Goal: Task Accomplishment & Management: Manage account settings

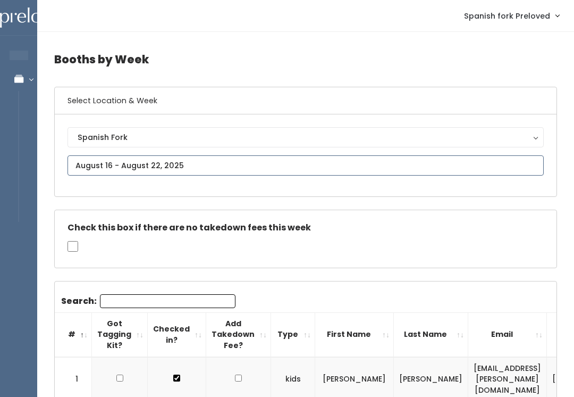
click at [169, 161] on input "text" at bounding box center [306, 165] width 477 height 20
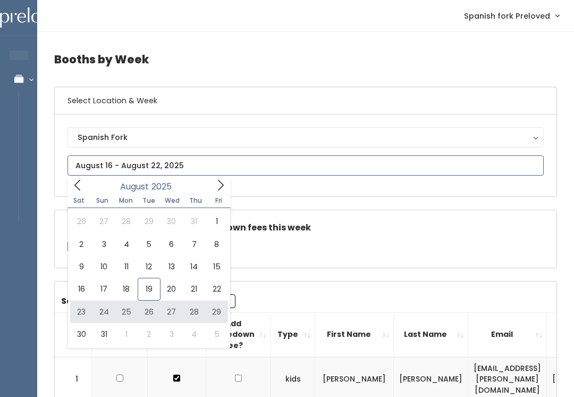
type input "[DATE] to [DATE]"
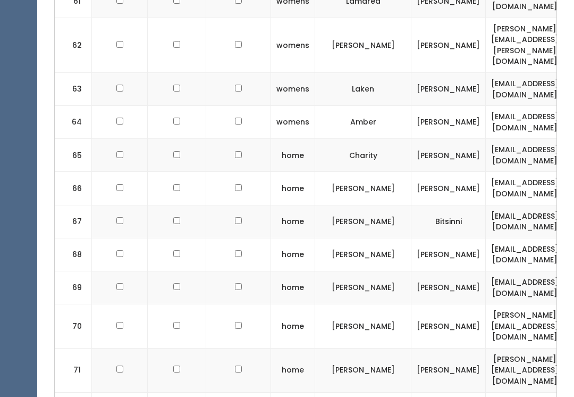
scroll to position [2400, 0]
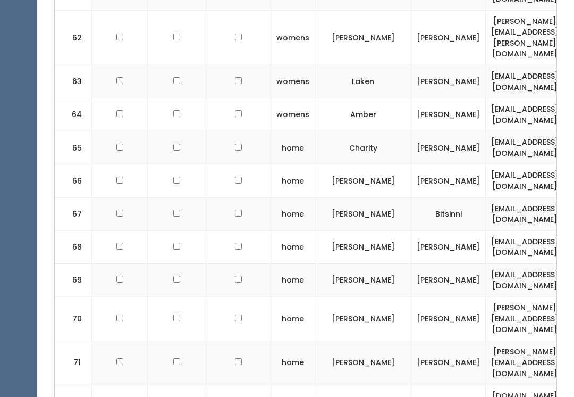
checkbox input "true"
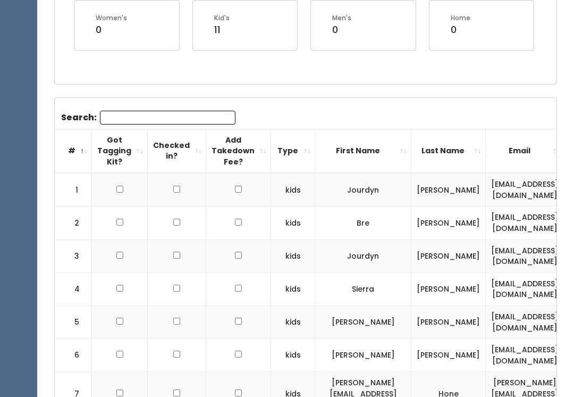
click at [139, 114] on input "Search:" at bounding box center [168, 118] width 136 height 14
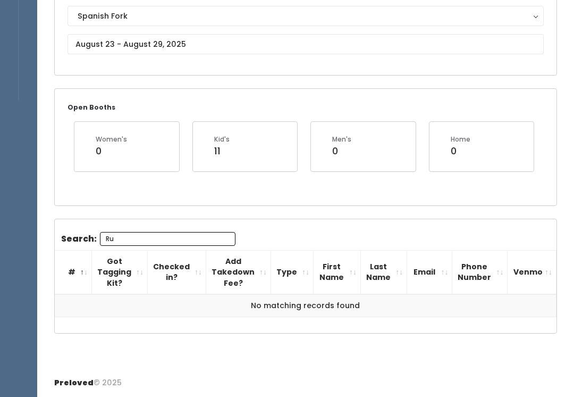
scroll to position [106, 0]
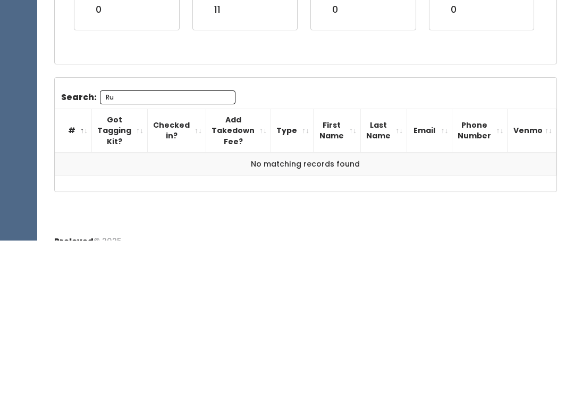
type input "R"
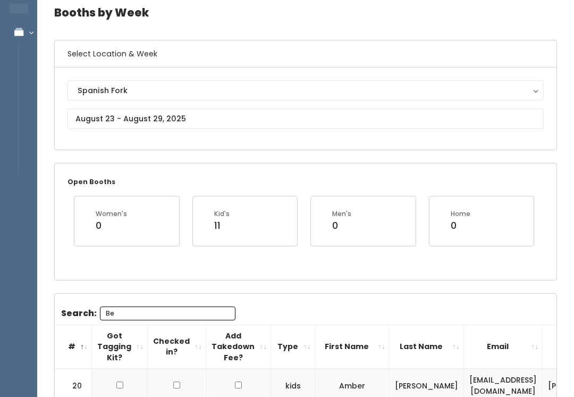
scroll to position [0, 0]
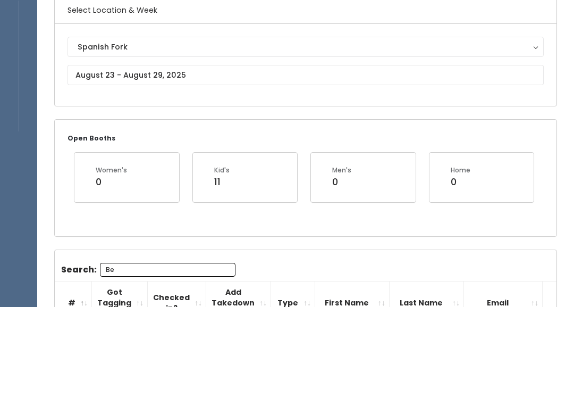
type input "Be"
click at [260, 155] on input "text" at bounding box center [306, 165] width 477 height 20
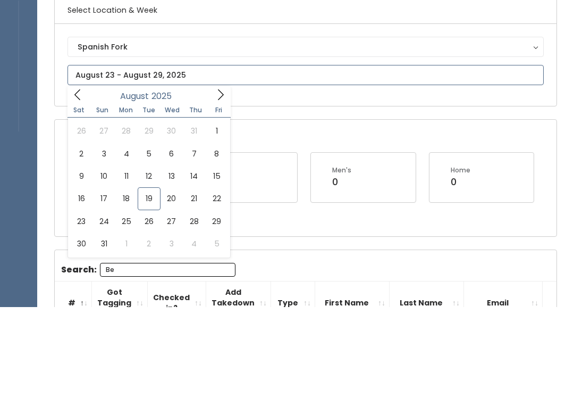
scroll to position [90, 0]
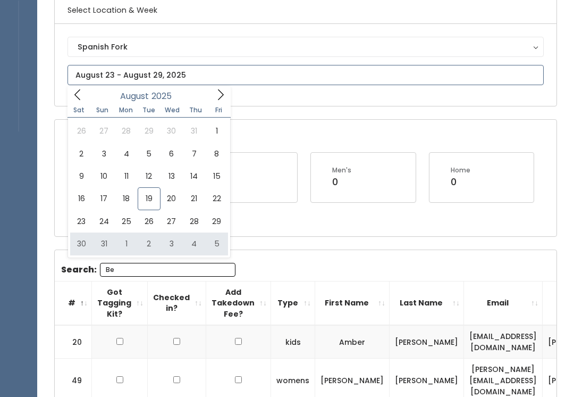
type input "August 30 to September 5"
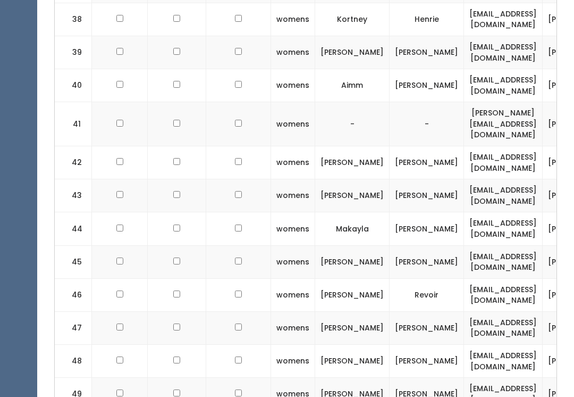
scroll to position [1462, 0]
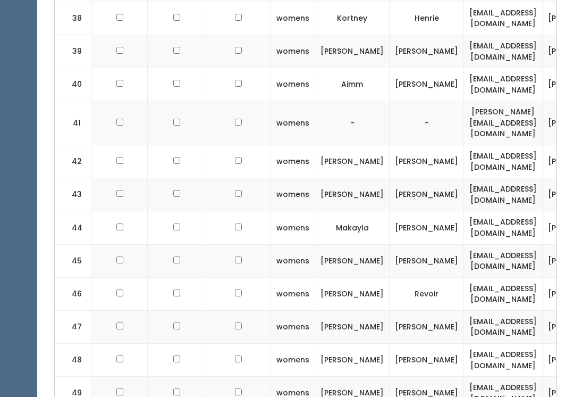
checkbox input "true"
